Goal: Book appointment/travel/reservation

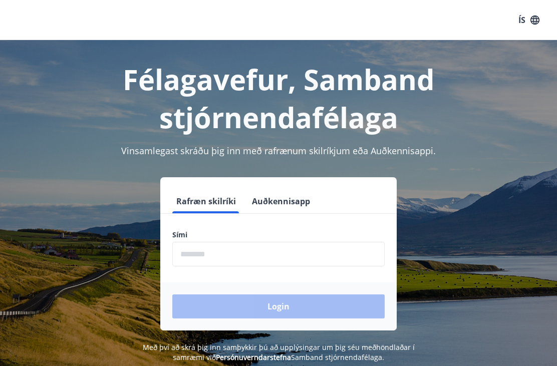
click at [239, 258] on input "phone" at bounding box center [278, 254] width 212 height 25
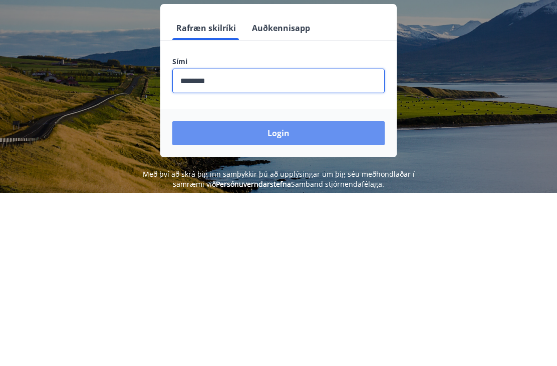
type input "********"
click at [280, 294] on button "Login" at bounding box center [278, 306] width 212 height 24
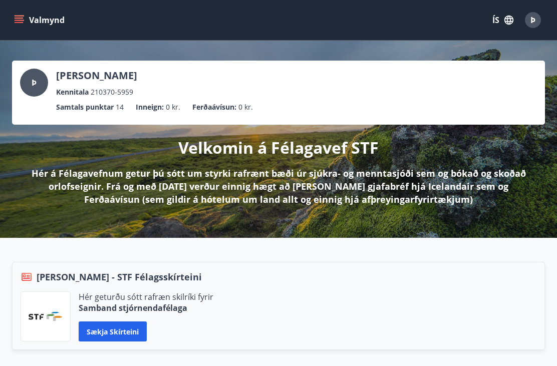
click at [14, 15] on icon "menu" at bounding box center [19, 20] width 10 height 10
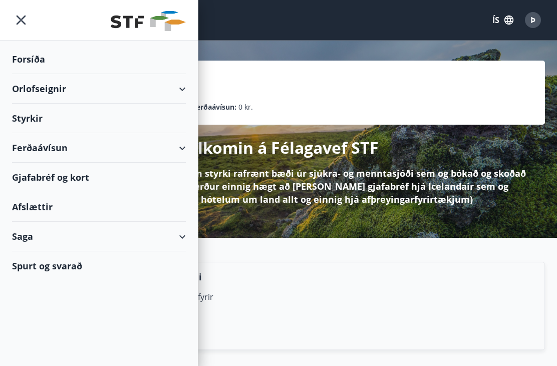
click at [68, 93] on div "Orlofseignir" at bounding box center [99, 89] width 174 height 30
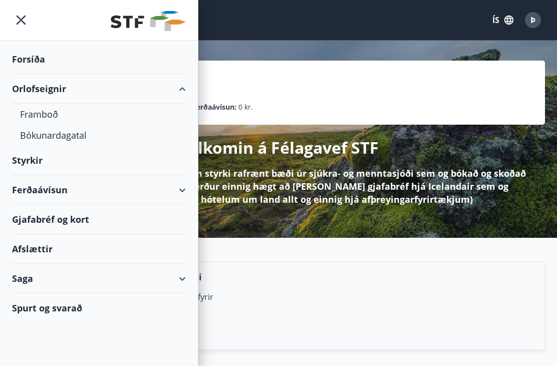
click at [83, 138] on div "Bókunardagatal" at bounding box center [99, 135] width 158 height 21
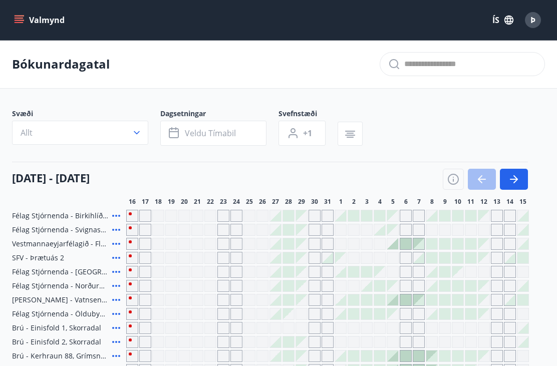
click at [137, 137] on icon "button" at bounding box center [137, 133] width 10 height 10
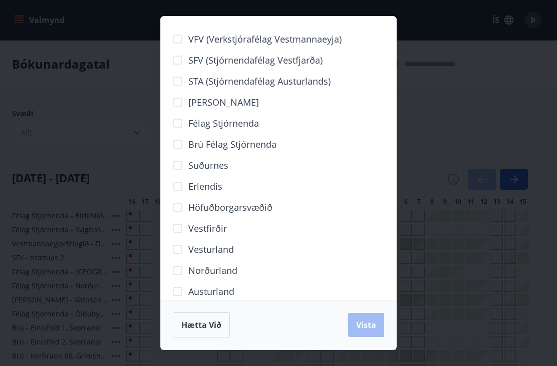
click at [447, 91] on div "VFV (Verkstjórafélag Vestmannaeyja) SFV (Stjórnendafélag Vestfjarða) STA (Stjór…" at bounding box center [278, 183] width 557 height 366
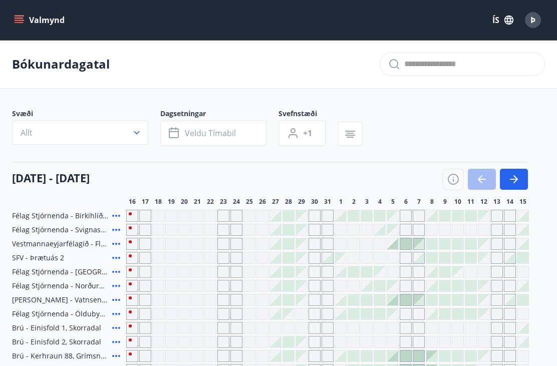
click at [235, 135] on button "Veldu tímabil" at bounding box center [213, 133] width 106 height 25
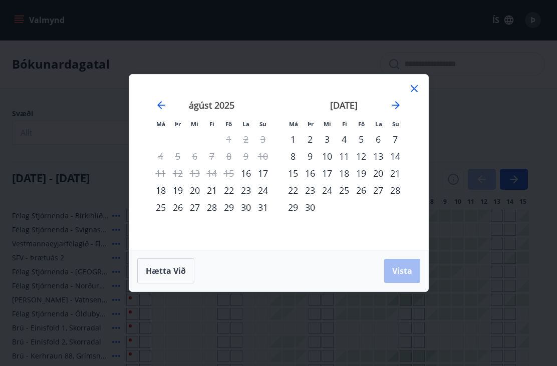
click at [345, 156] on div "11" at bounding box center [344, 156] width 17 height 17
click at [294, 173] on div "15" at bounding box center [292, 173] width 17 height 17
click at [404, 271] on span "Vista" at bounding box center [402, 270] width 20 height 11
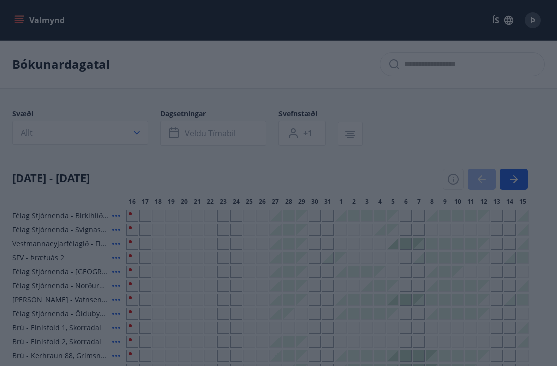
click at [407, 269] on span "Vista" at bounding box center [402, 270] width 20 height 11
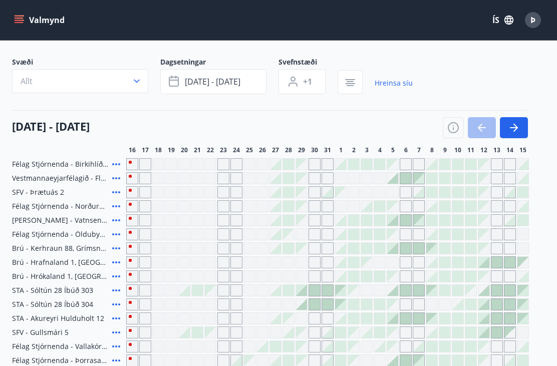
scroll to position [56, 0]
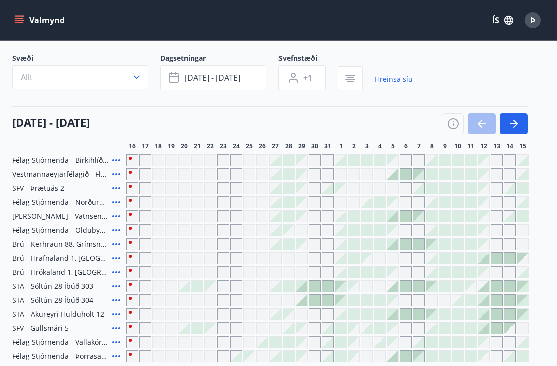
click at [478, 130] on div at bounding box center [485, 123] width 85 height 21
click at [514, 128] on icon "button" at bounding box center [514, 124] width 12 height 12
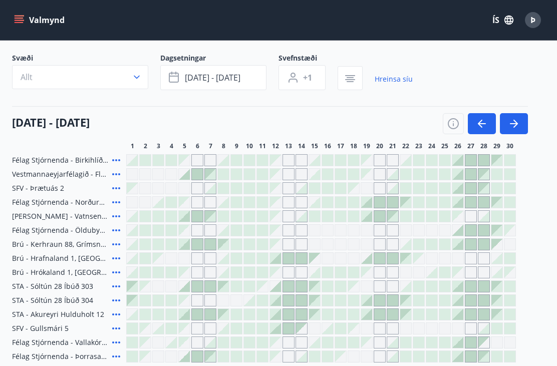
click at [518, 120] on icon "button" at bounding box center [514, 124] width 12 height 12
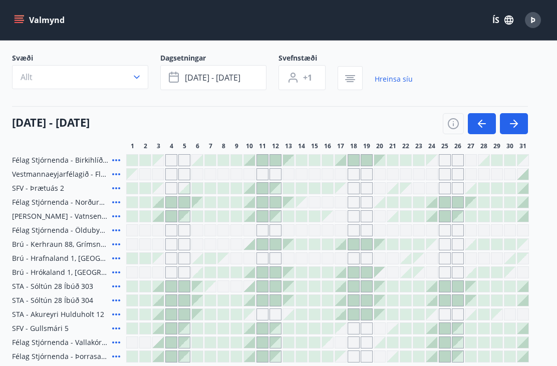
click at [482, 123] on icon "button" at bounding box center [482, 123] width 8 height 1
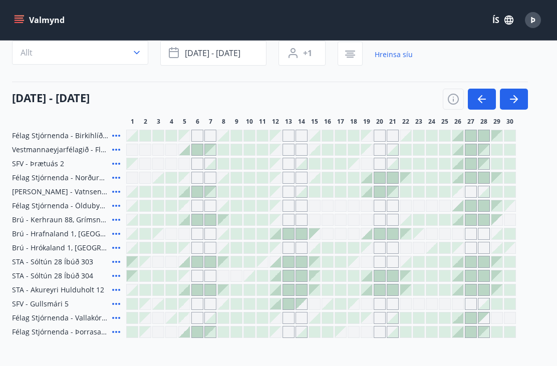
scroll to position [80, 0]
click at [276, 308] on div at bounding box center [275, 304] width 11 height 11
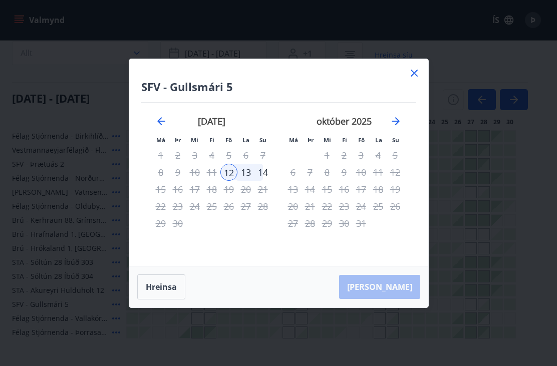
click at [418, 79] on icon at bounding box center [414, 73] width 12 height 12
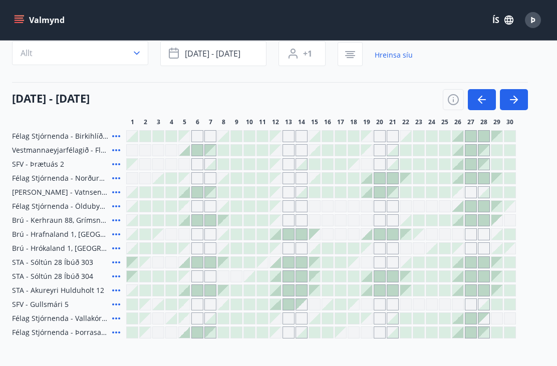
click at [517, 101] on icon "button" at bounding box center [514, 100] width 12 height 12
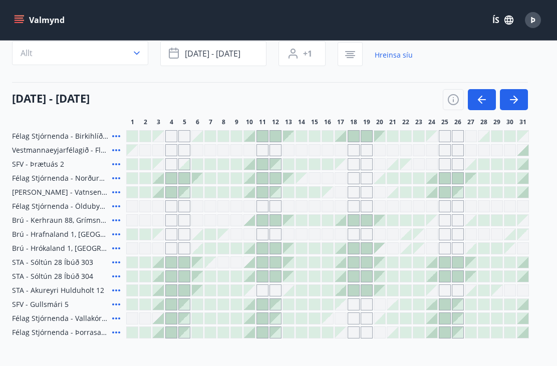
click at [513, 100] on icon "button" at bounding box center [514, 99] width 8 height 1
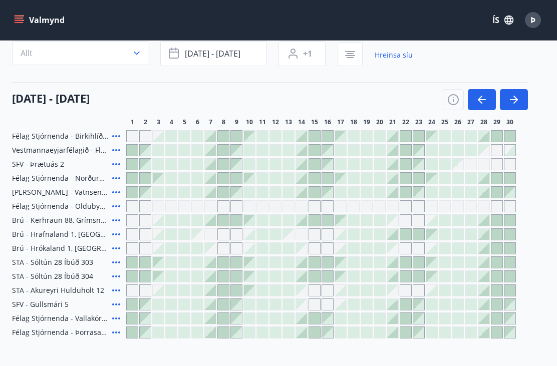
click at [517, 97] on icon "button" at bounding box center [514, 100] width 12 height 12
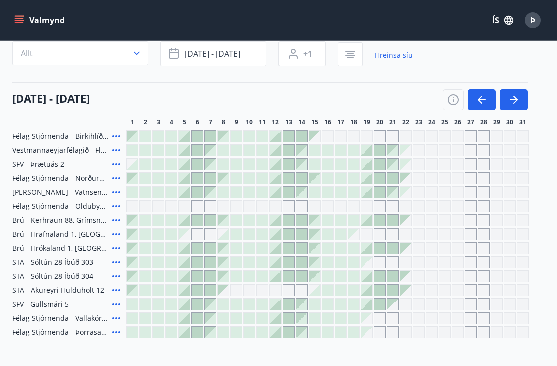
click at [393, 305] on div "Gráir dagar eru ekki bókanlegir" at bounding box center [392, 304] width 11 height 11
click at [406, 304] on div "Gráir dagar eru ekki bókanlegir" at bounding box center [406, 304] width 12 height 12
click at [354, 304] on div at bounding box center [353, 304] width 11 height 11
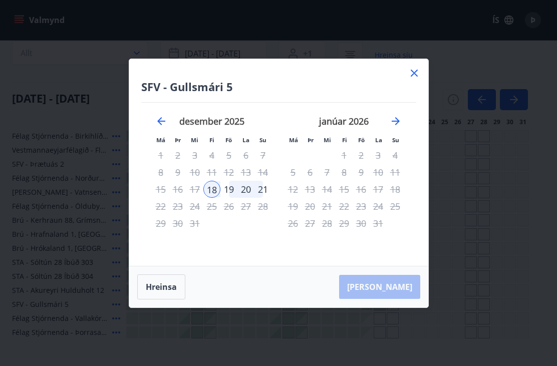
click at [417, 79] on icon at bounding box center [414, 73] width 12 height 12
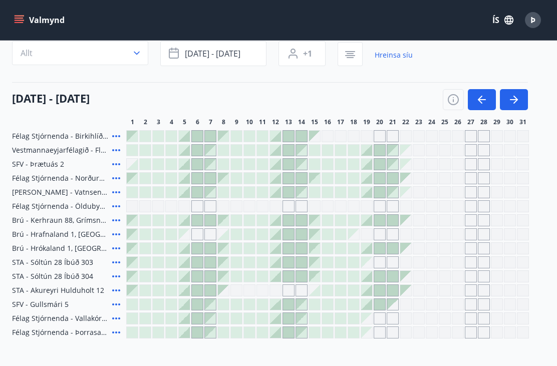
click at [118, 138] on icon at bounding box center [116, 136] width 12 height 12
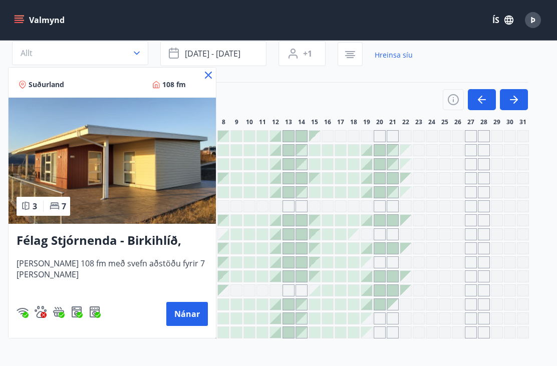
click at [210, 81] on icon at bounding box center [208, 75] width 12 height 12
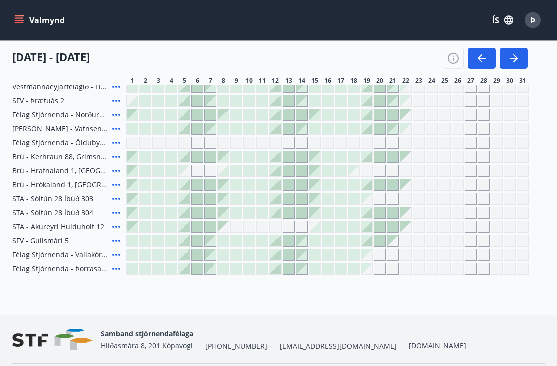
scroll to position [143, 0]
click at [381, 269] on div "Gráir dagar eru ekki bókanlegir" at bounding box center [380, 269] width 12 height 12
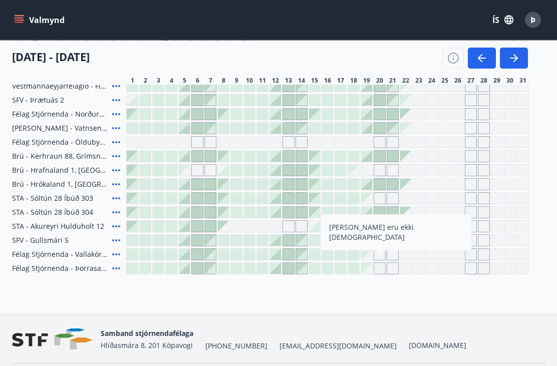
scroll to position [144, 0]
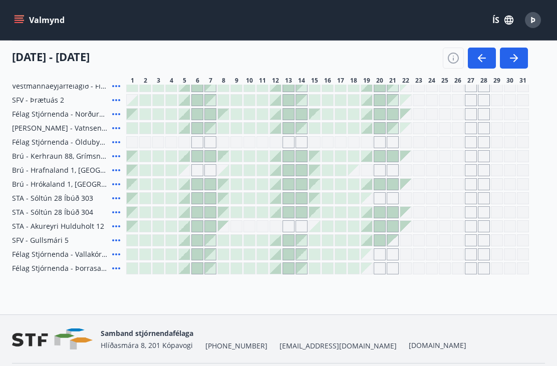
click at [423, 270] on div "Gráir dagar eru ekki bókanlegir" at bounding box center [419, 268] width 12 height 12
click at [487, 57] on icon "button" at bounding box center [482, 58] width 12 height 12
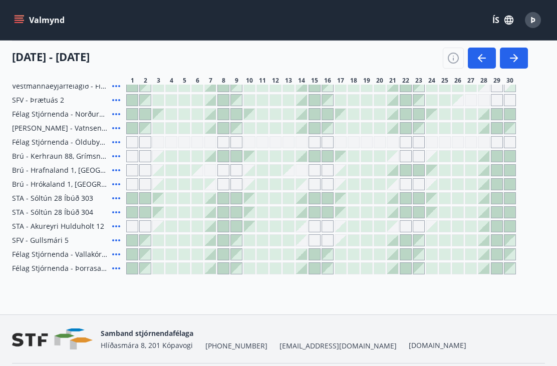
click at [481, 63] on icon "button" at bounding box center [482, 58] width 12 height 12
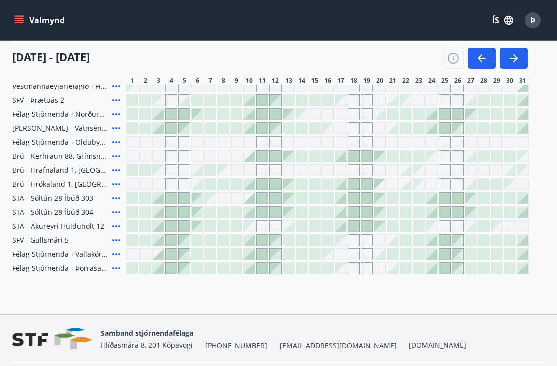
click at [482, 60] on icon "button" at bounding box center [482, 58] width 12 height 12
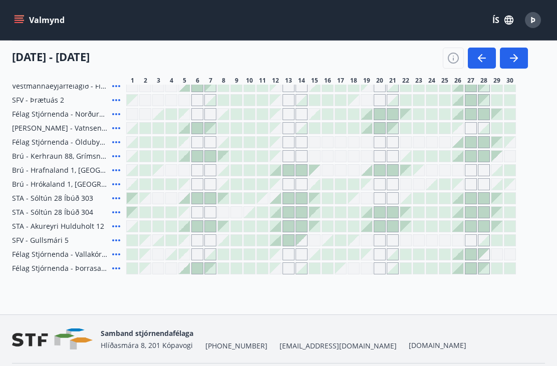
click at [291, 201] on div at bounding box center [288, 198] width 11 height 11
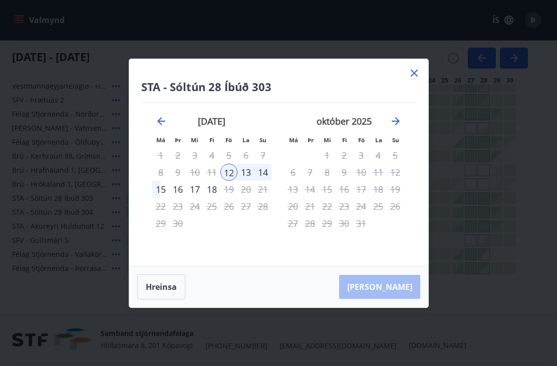
click at [418, 79] on icon at bounding box center [414, 73] width 12 height 12
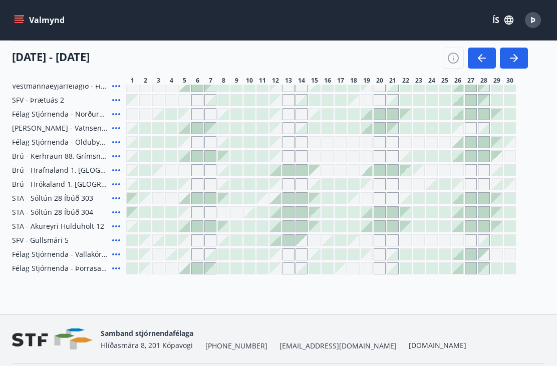
click at [276, 244] on div at bounding box center [275, 240] width 11 height 11
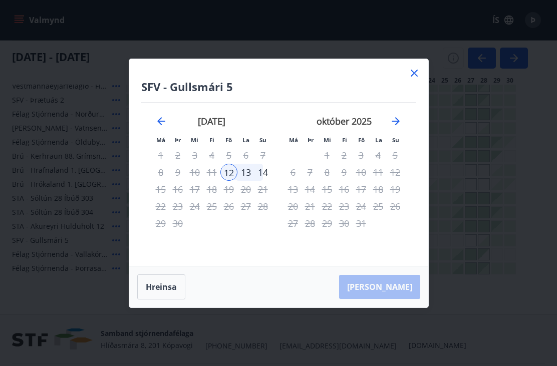
click at [413, 79] on icon at bounding box center [414, 73] width 12 height 12
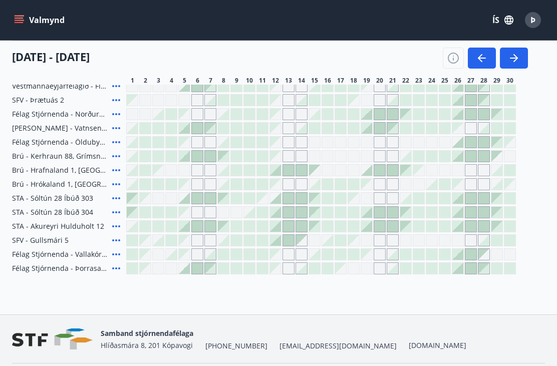
click at [335, 228] on div at bounding box center [341, 226] width 12 height 12
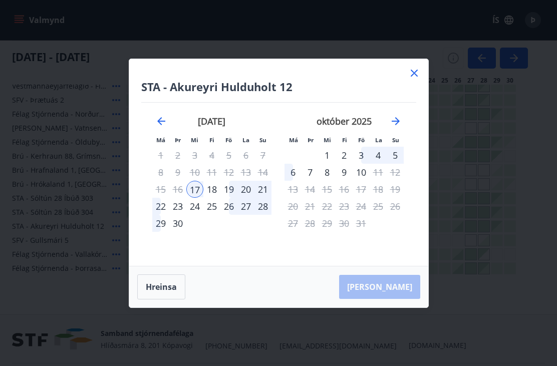
click at [413, 79] on icon at bounding box center [414, 73] width 12 height 12
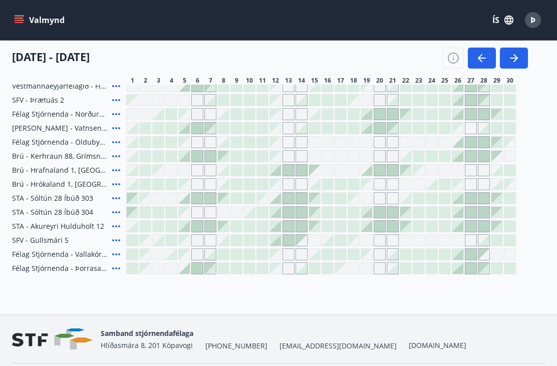
click at [278, 273] on div "Gráir dagar eru ekki bókanlegir" at bounding box center [275, 268] width 11 height 11
click at [305, 240] on div "Gráir dagar eru ekki bókanlegir" at bounding box center [301, 240] width 11 height 11
click at [65, 241] on span "SFV - Gullsmári 5" at bounding box center [40, 240] width 57 height 10
click at [50, 243] on span "SFV - Gullsmári 5" at bounding box center [40, 240] width 57 height 10
click at [333, 156] on div "Gráir dagar eru ekki bókanlegir" at bounding box center [328, 156] width 12 height 12
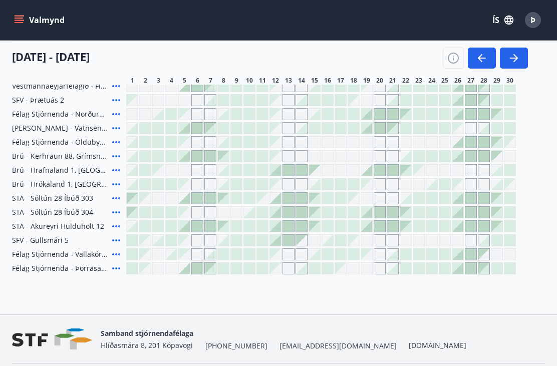
click at [264, 241] on div at bounding box center [262, 240] width 11 height 11
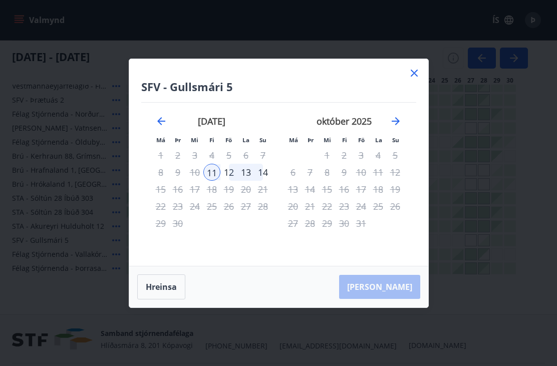
click at [177, 198] on div "16" at bounding box center [177, 189] width 17 height 17
click at [416, 79] on icon at bounding box center [414, 73] width 12 height 12
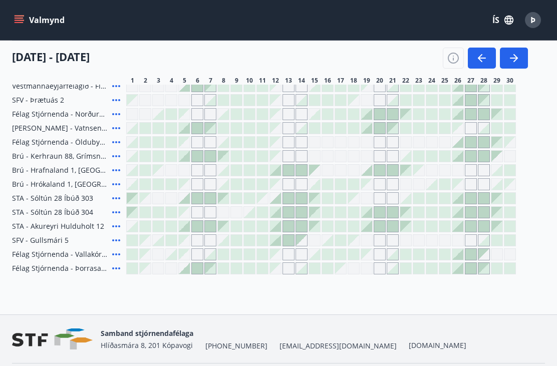
click at [278, 255] on div "Gráir dagar eru ekki bókanlegir" at bounding box center [275, 254] width 11 height 11
click at [268, 175] on div at bounding box center [262, 170] width 12 height 12
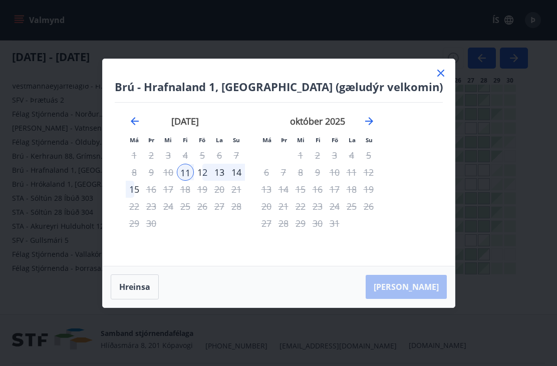
click at [435, 82] on div at bounding box center [441, 74] width 12 height 15
click at [435, 79] on icon at bounding box center [441, 73] width 12 height 12
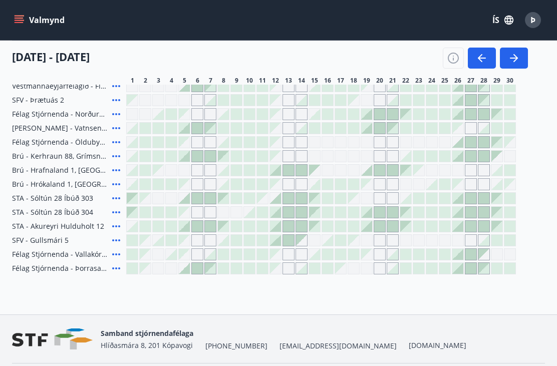
click at [276, 199] on div at bounding box center [275, 198] width 11 height 11
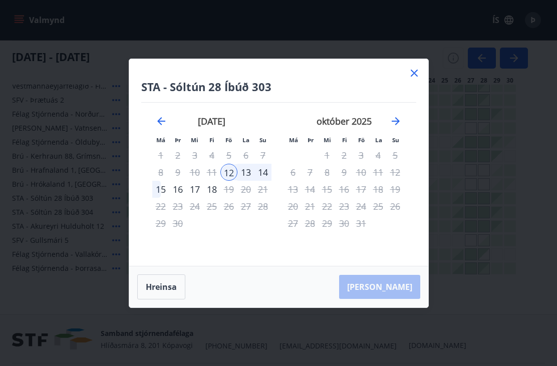
click at [182, 198] on div "16" at bounding box center [177, 189] width 17 height 17
